Goal: Find specific page/section: Find specific page/section

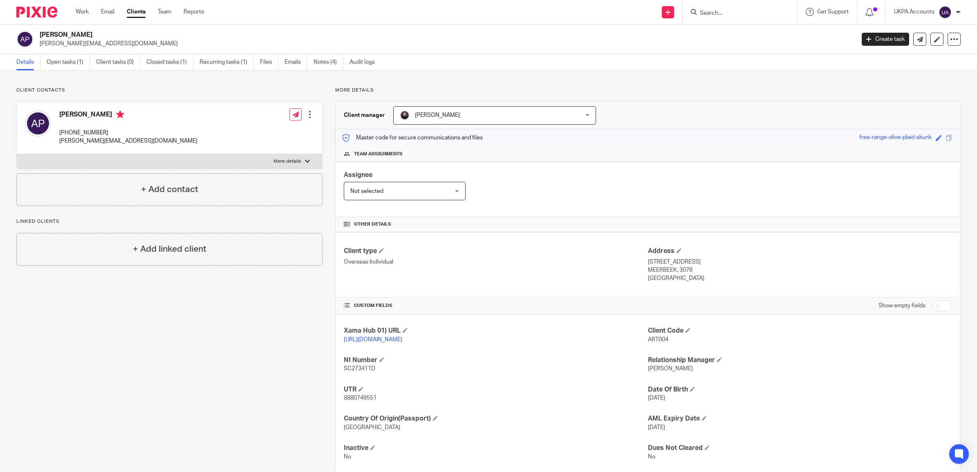
click at [726, 18] on div at bounding box center [739, 12] width 114 height 24
click at [718, 14] on input "Search" at bounding box center [736, 13] width 74 height 7
paste input "Mighty Roots Properties Ltd"
type input "Mighty Roots Properties Ltd"
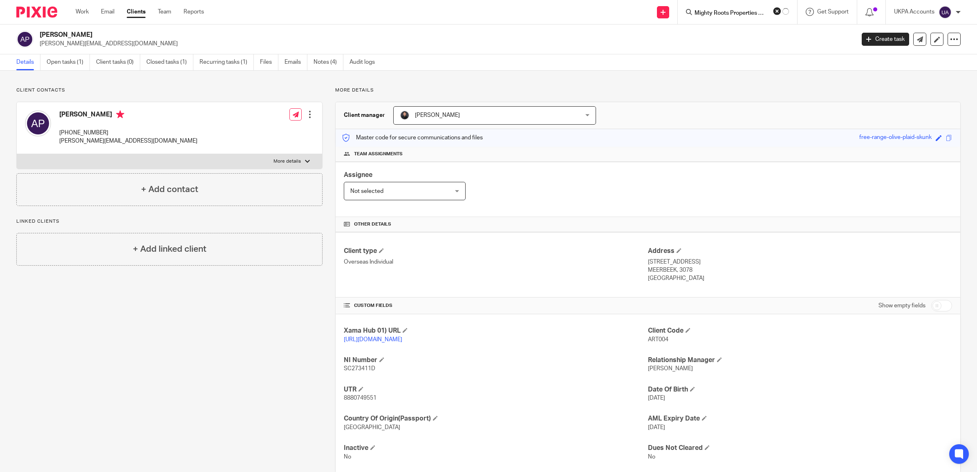
click button "submit" at bounding box center [0, 0] width 0 height 0
click at [742, 29] on link at bounding box center [766, 35] width 138 height 19
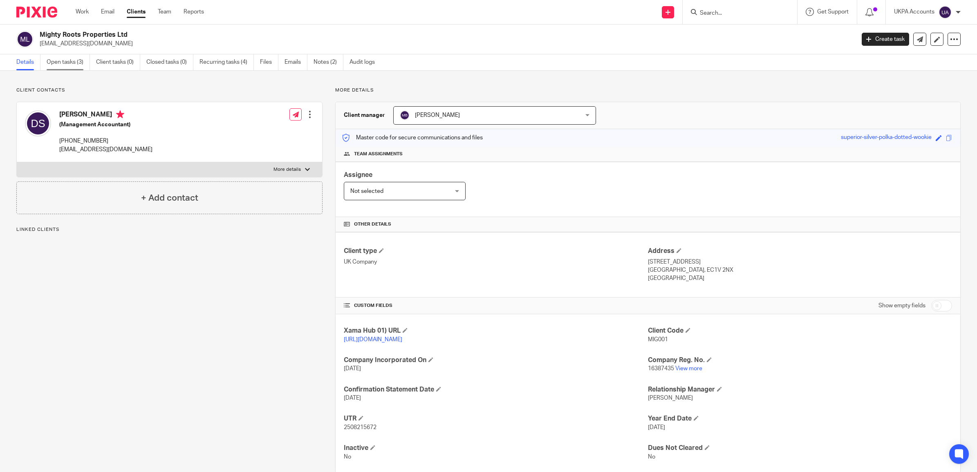
click at [71, 63] on link "Open tasks (3)" at bounding box center [68, 62] width 43 height 16
click at [223, 60] on link "Recurring tasks (4)" at bounding box center [226, 62] width 54 height 16
click at [321, 62] on link "Notes (2)" at bounding box center [328, 62] width 30 height 16
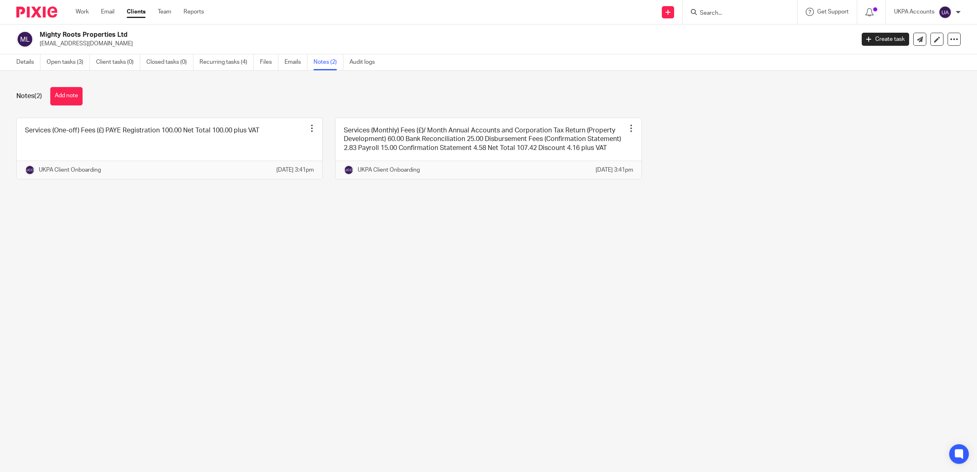
drag, startPoint x: 129, startPoint y: 37, endPoint x: 37, endPoint y: 29, distance: 92.3
click at [37, 29] on div "Mighty Roots Properties Ltd davidsinclair@mightyrootsproperties.com Create task…" at bounding box center [488, 40] width 977 height 30
copy h2 "Mighty Roots Properties Ltd"
drag, startPoint x: 163, startPoint y: 43, endPoint x: 40, endPoint y: 49, distance: 123.1
click at [40, 49] on div "Mighty Roots Properties Ltd davidsinclair@mightyrootsproperties.com Create task…" at bounding box center [488, 40] width 977 height 30
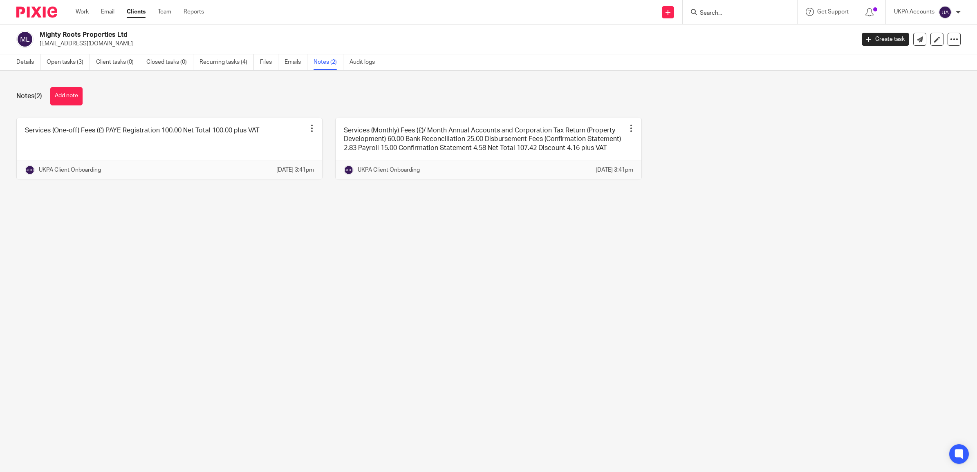
copy p "[EMAIL_ADDRESS][DOMAIN_NAME]"
